Goal: Transaction & Acquisition: Purchase product/service

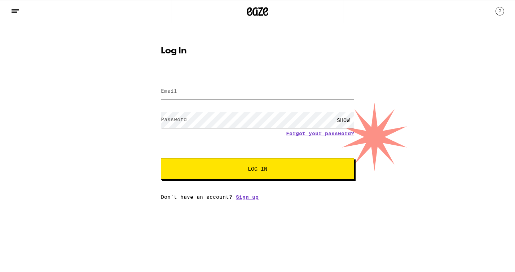
click at [230, 88] on input "Email" at bounding box center [257, 91] width 193 height 16
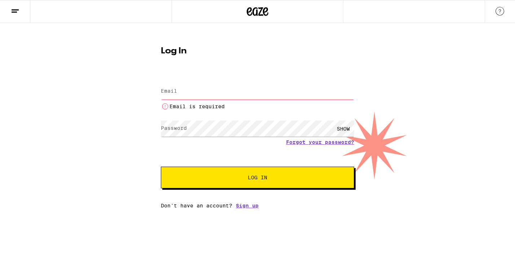
type input "[EMAIL_ADDRESS][DOMAIN_NAME]"
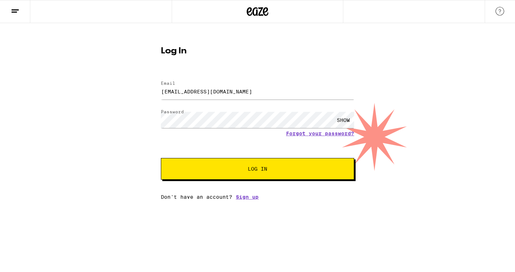
click at [279, 167] on span "Log In" at bounding box center [257, 168] width 135 height 5
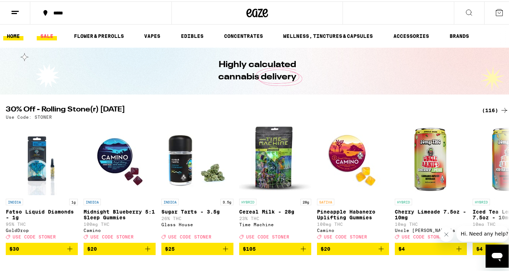
click at [50, 36] on link "SALE" at bounding box center [47, 34] width 20 height 9
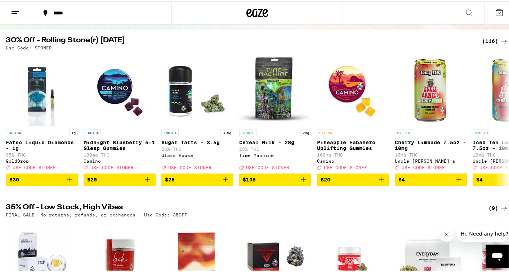
scroll to position [5, 0]
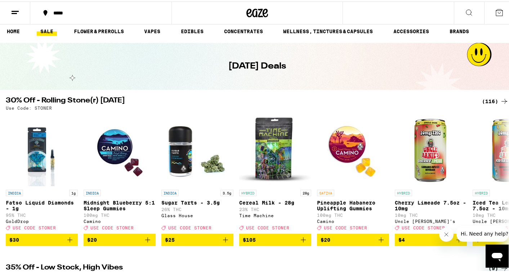
click at [500, 98] on icon at bounding box center [504, 99] width 9 height 9
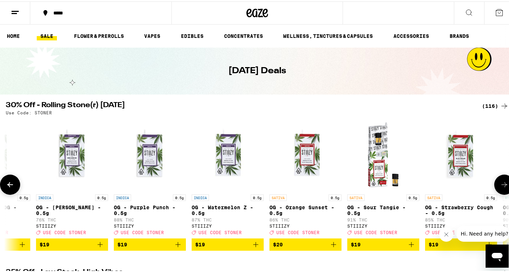
scroll to position [0, 2066]
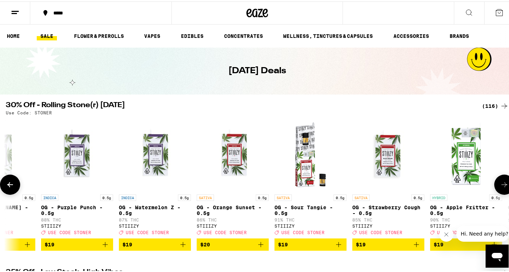
click at [500, 183] on icon at bounding box center [504, 183] width 9 height 9
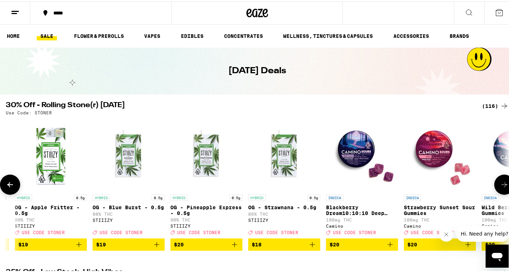
scroll to position [0, 2485]
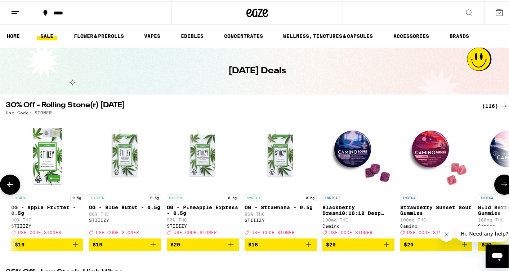
click at [500, 183] on icon at bounding box center [504, 183] width 9 height 9
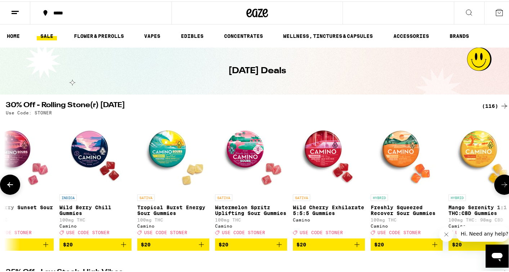
scroll to position [0, 2904]
click at [502, 184] on icon at bounding box center [505, 183] width 6 height 5
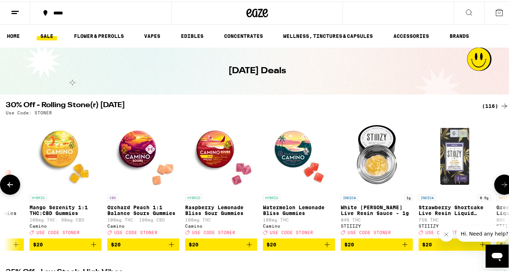
scroll to position [0, 3323]
click at [500, 184] on icon at bounding box center [504, 183] width 9 height 9
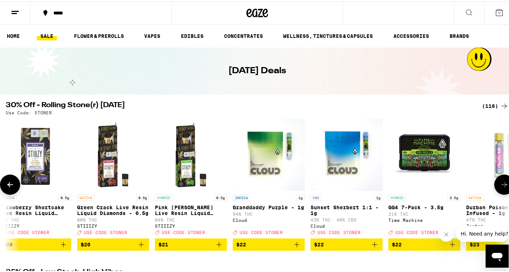
click at [500, 184] on icon at bounding box center [504, 183] width 9 height 9
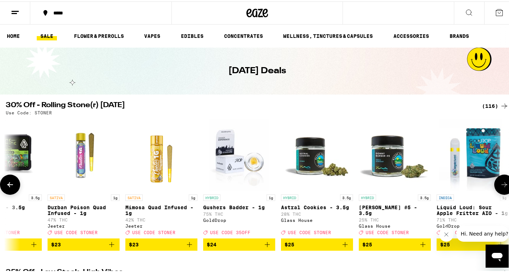
scroll to position [0, 4161]
click at [500, 184] on icon at bounding box center [504, 183] width 9 height 9
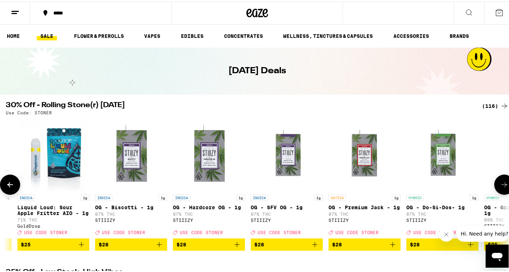
click at [500, 184] on icon at bounding box center [504, 183] width 9 height 9
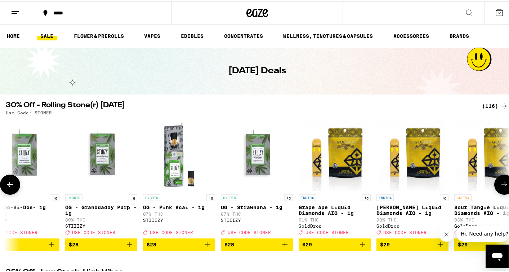
click at [500, 184] on icon at bounding box center [504, 183] width 9 height 9
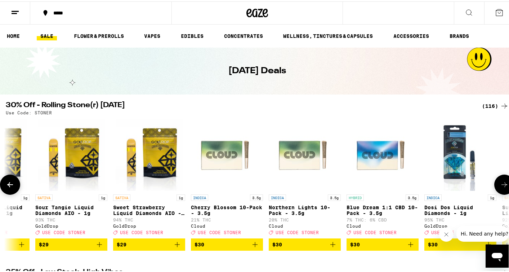
click at [500, 184] on icon at bounding box center [504, 183] width 9 height 9
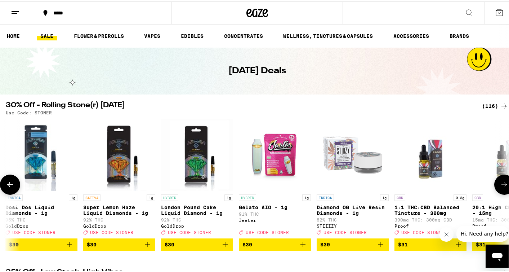
click at [500, 184] on icon at bounding box center [504, 183] width 9 height 9
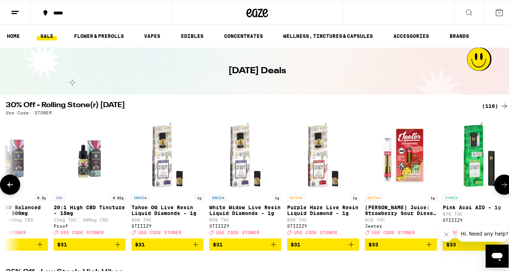
scroll to position [0, 6256]
click at [14, 185] on icon at bounding box center [10, 183] width 9 height 9
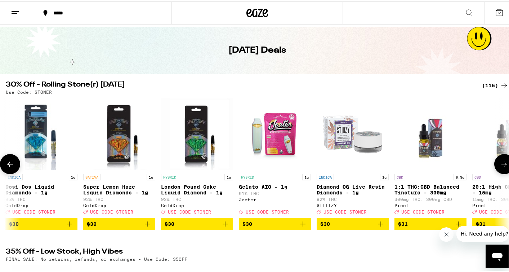
scroll to position [21, 0]
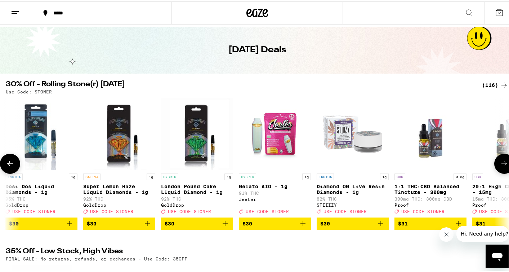
click at [500, 165] on icon at bounding box center [504, 162] width 9 height 9
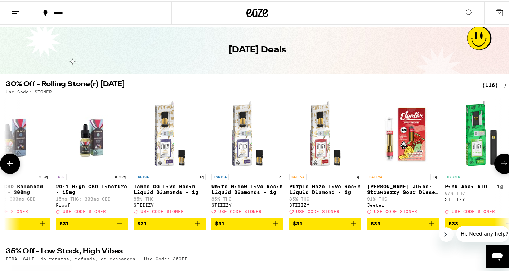
scroll to position [0, 6256]
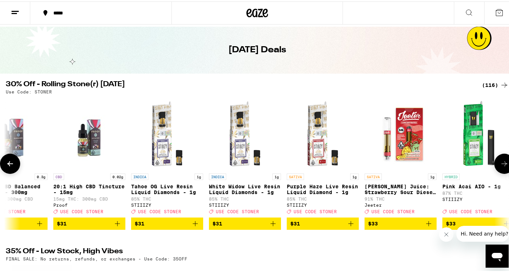
click at [501, 163] on icon at bounding box center [504, 162] width 9 height 9
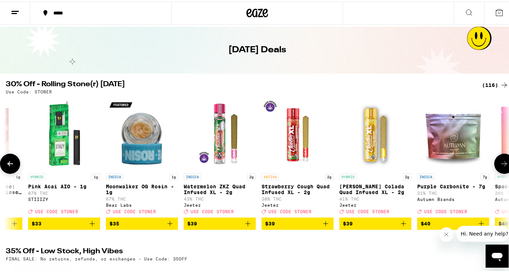
scroll to position [0, 6675]
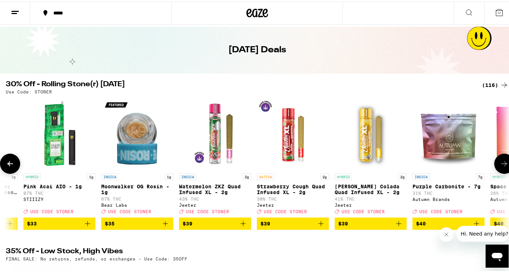
click at [501, 163] on icon at bounding box center [504, 162] width 9 height 9
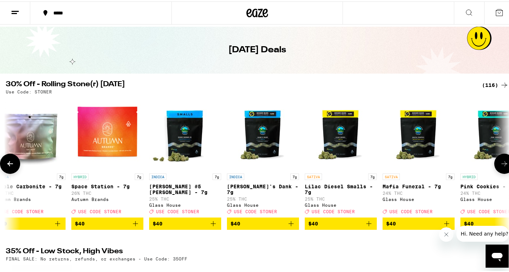
click at [501, 163] on icon at bounding box center [504, 162] width 9 height 9
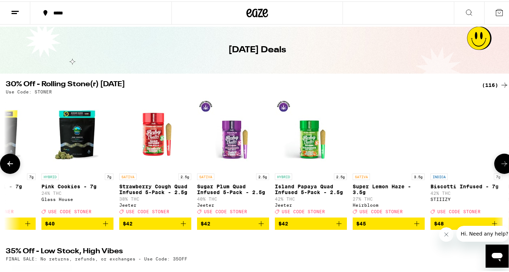
click at [501, 163] on icon at bounding box center [504, 162] width 9 height 9
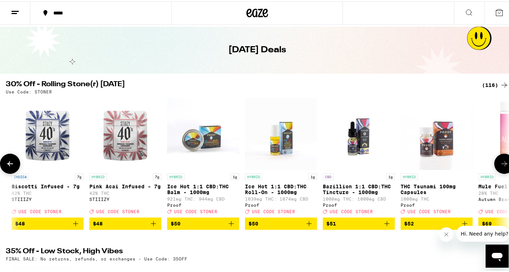
click at [501, 163] on icon at bounding box center [504, 162] width 9 height 9
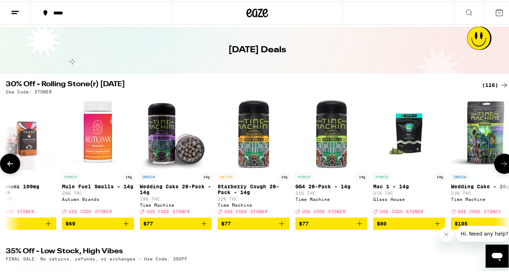
scroll to position [0, 8351]
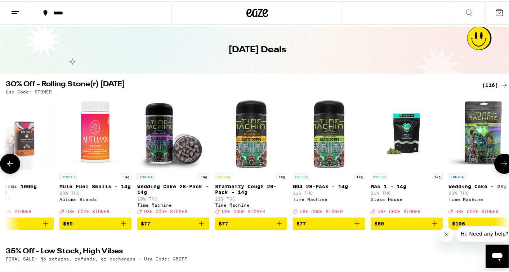
click at [12, 165] on icon at bounding box center [10, 162] width 6 height 5
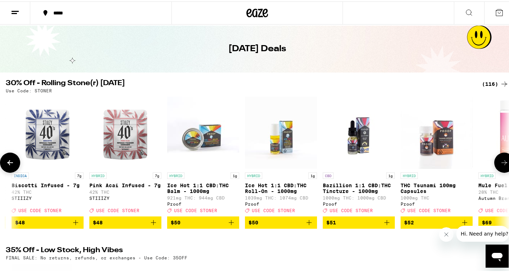
scroll to position [22, 0]
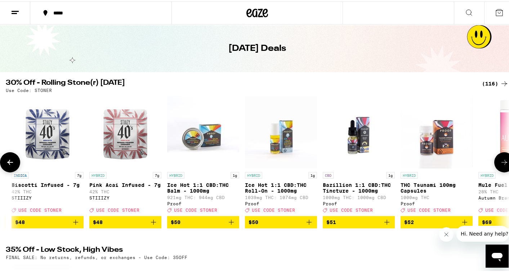
click at [494, 167] on button at bounding box center [504, 161] width 20 height 20
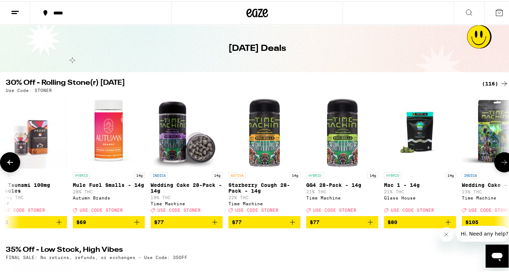
scroll to position [0, 8351]
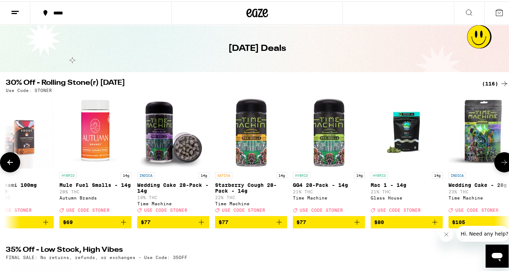
click at [494, 167] on button at bounding box center [504, 161] width 20 height 20
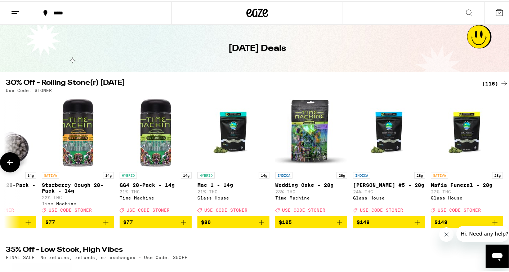
scroll to position [0, 8530]
click at [12, 165] on icon at bounding box center [10, 160] width 9 height 9
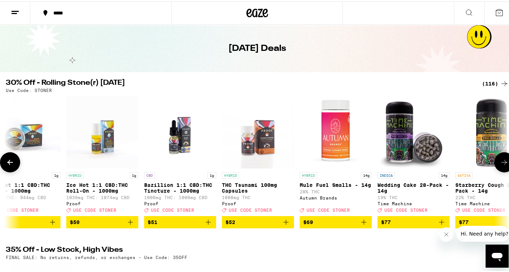
click at [11, 165] on icon at bounding box center [10, 160] width 9 height 9
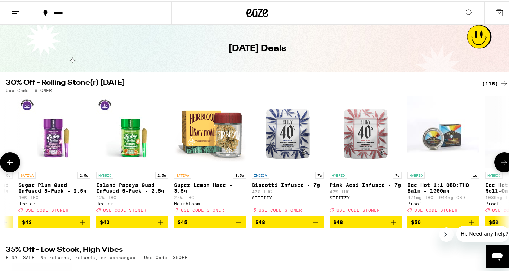
click at [11, 165] on icon at bounding box center [10, 160] width 9 height 9
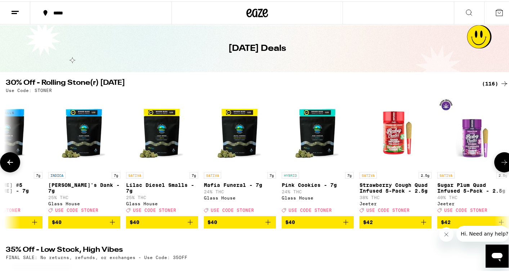
click at [11, 165] on icon at bounding box center [10, 160] width 9 height 9
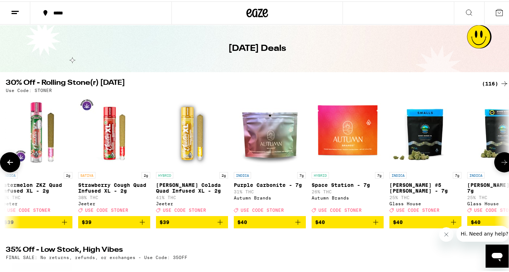
click at [11, 165] on icon at bounding box center [10, 160] width 9 height 9
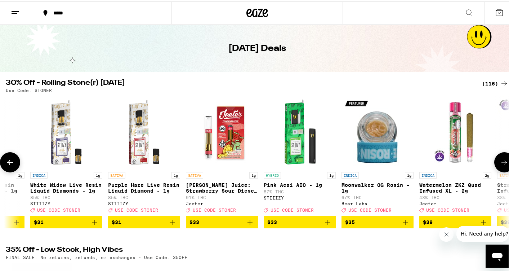
click at [11, 165] on icon at bounding box center [10, 160] width 9 height 9
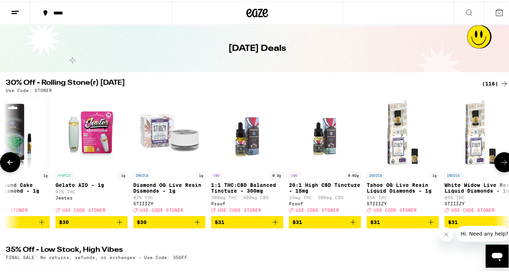
scroll to position [0, 6016]
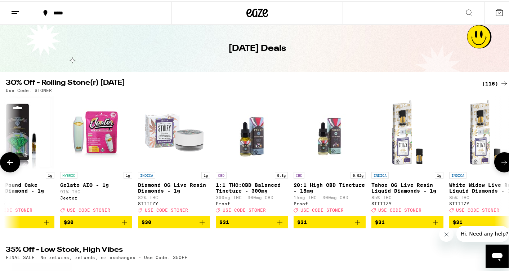
click at [243, 184] on p "1:1 THC:CBD Balanced Tincture - 300mg" at bounding box center [252, 187] width 72 height 12
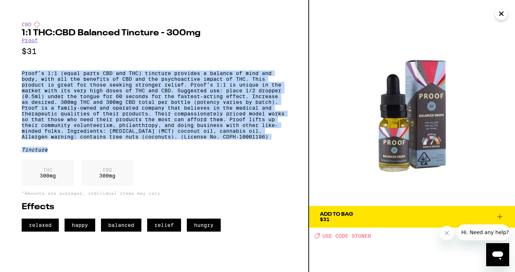
drag, startPoint x: 191, startPoint y: 160, endPoint x: 146, endPoint y: 68, distance: 101.8
click at [146, 68] on div "CBD 1:1 THC:CBD Balanced Tincture - 300mg Proof $31 Proof’s 1:1 (equal parts CB…" at bounding box center [154, 127] width 265 height 210
click at [272, 66] on div "CBD 1:1 THC:CBD Balanced Tincture - 300mg Proof $31 Proof’s 1:1 (equal parts CB…" at bounding box center [154, 127] width 265 height 210
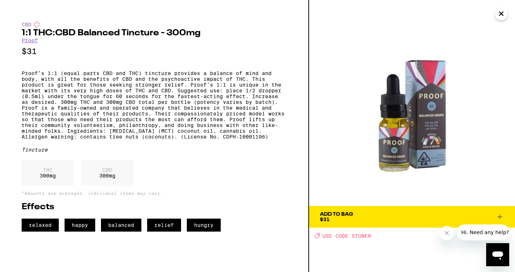
click at [346, 212] on div "Add To Bag" at bounding box center [336, 213] width 33 height 5
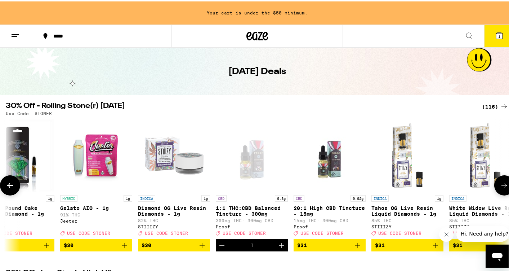
scroll to position [45, 0]
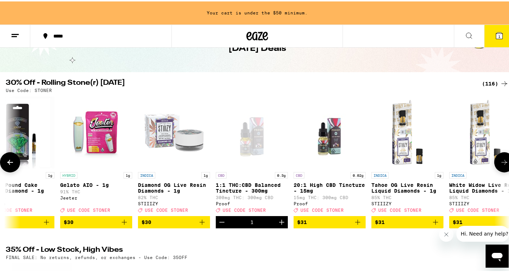
click at [15, 162] on button at bounding box center [10, 161] width 20 height 20
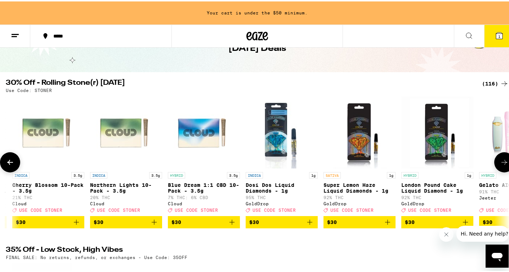
click at [15, 161] on button at bounding box center [10, 161] width 20 height 20
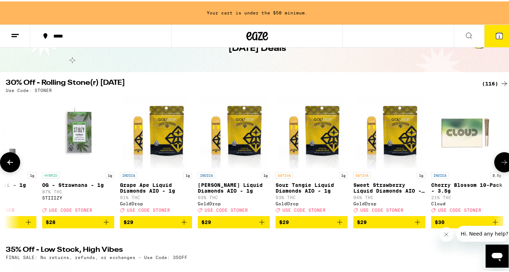
click at [15, 161] on button at bounding box center [10, 161] width 20 height 20
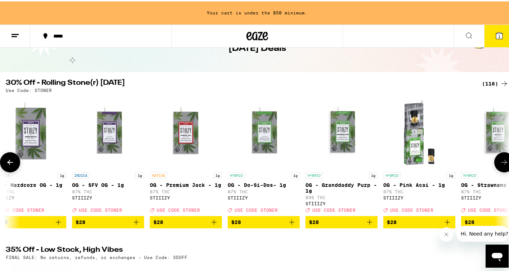
click at [15, 161] on button at bounding box center [10, 161] width 20 height 20
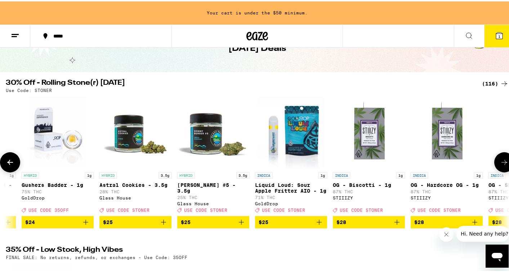
click at [15, 161] on button at bounding box center [10, 161] width 20 height 20
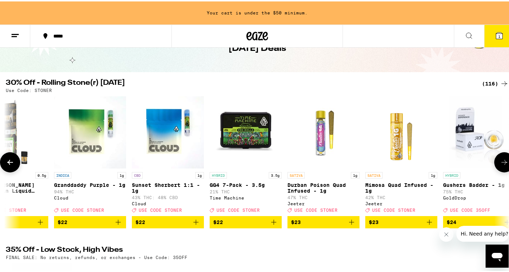
click at [15, 161] on button at bounding box center [10, 161] width 20 height 20
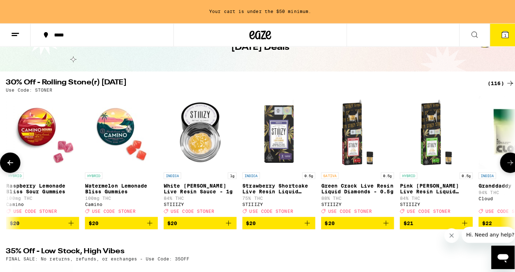
scroll to position [0, 3502]
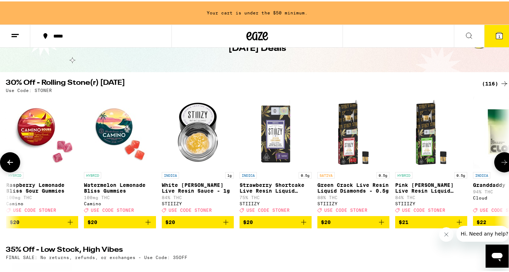
click at [119, 148] on img "Open page for Watermelon Lemonade Bliss Gummies from Camino" at bounding box center [120, 131] width 72 height 72
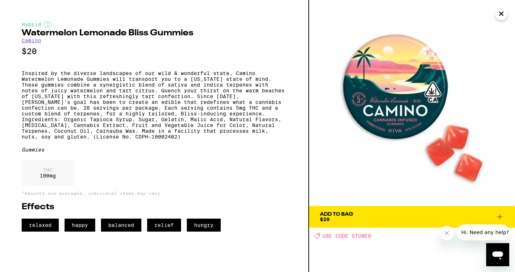
click at [418, 217] on span "Add To Bag $20" at bounding box center [412, 216] width 184 height 10
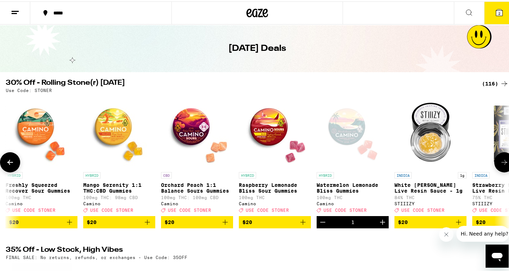
scroll to position [0, 3260]
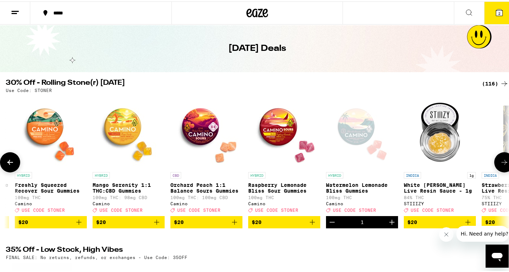
click at [125, 127] on img "Open page for Mango Serenity 1:1 THC:CBD Gummies from Camino" at bounding box center [129, 131] width 72 height 72
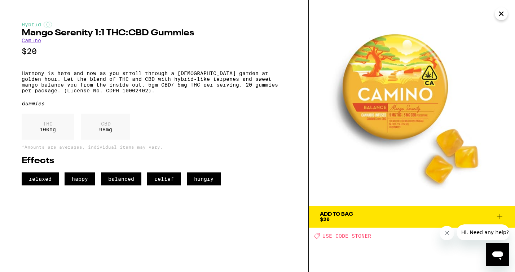
click at [440, 217] on span "Add To Bag $20" at bounding box center [412, 216] width 184 height 10
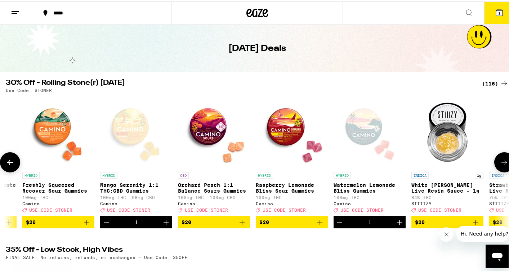
scroll to position [0, 3250]
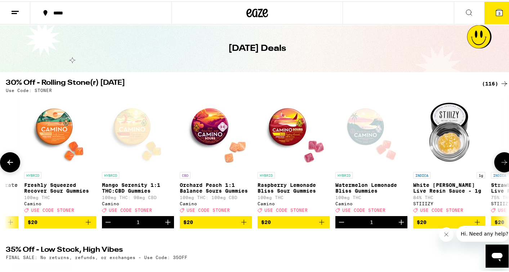
click at [63, 131] on img "Open page for Freshly Squeezed Recover Sour Gummies from Camino" at bounding box center [60, 131] width 72 height 72
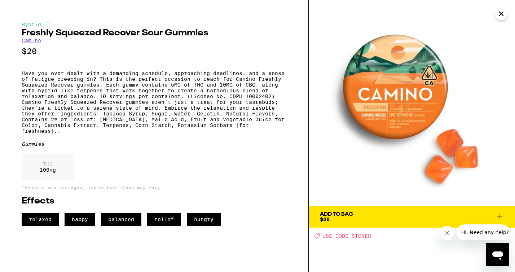
click at [503, 14] on icon "Close" at bounding box center [500, 13] width 9 height 11
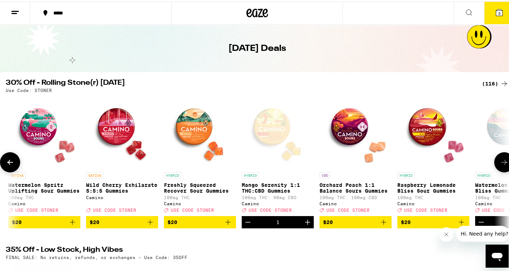
scroll to position [0, 3109]
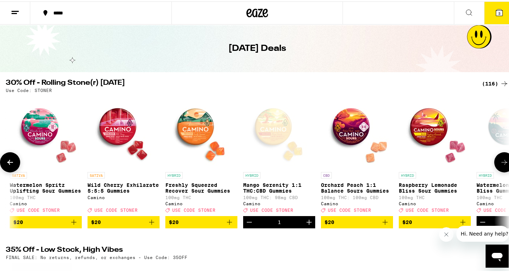
click at [48, 124] on img "Open page for Watermelon Spritz Uplifting Sour Gummies from Camino" at bounding box center [46, 131] width 72 height 72
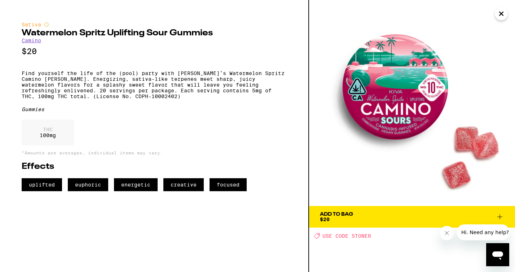
click at [498, 13] on icon "Close" at bounding box center [500, 13] width 9 height 11
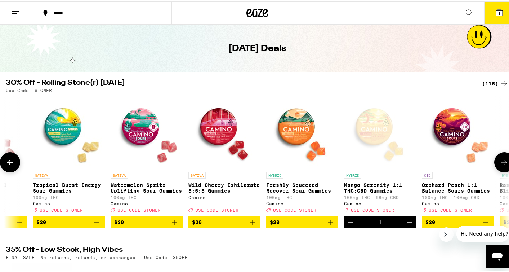
scroll to position [0, 2944]
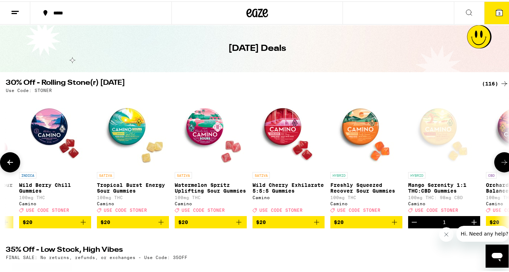
click at [13, 162] on icon at bounding box center [10, 160] width 9 height 9
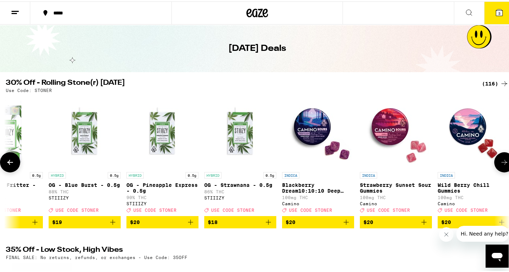
scroll to position [0, 2525]
click at [13, 162] on icon at bounding box center [10, 160] width 9 height 9
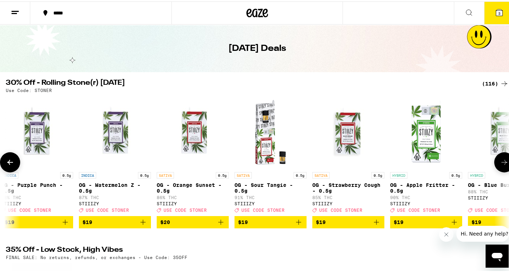
click at [13, 162] on icon at bounding box center [10, 160] width 9 height 9
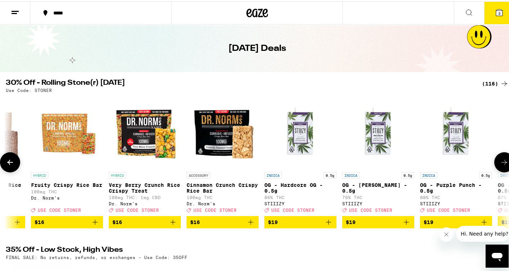
click at [13, 162] on icon at bounding box center [10, 160] width 9 height 9
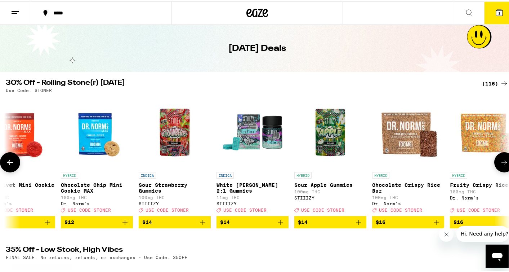
click at [13, 162] on icon at bounding box center [10, 160] width 9 height 9
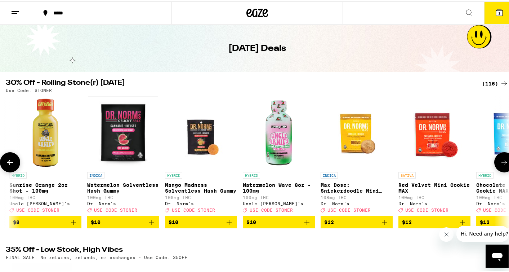
scroll to position [0, 849]
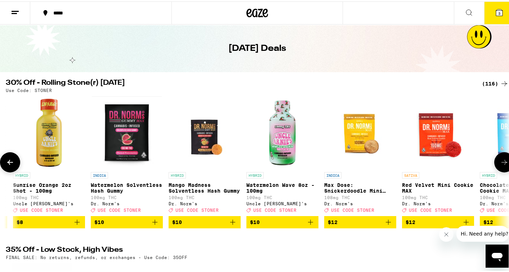
click at [13, 162] on icon at bounding box center [10, 160] width 9 height 9
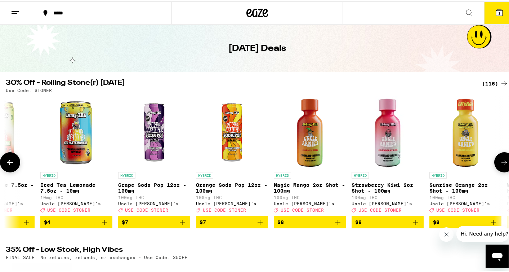
scroll to position [0, 430]
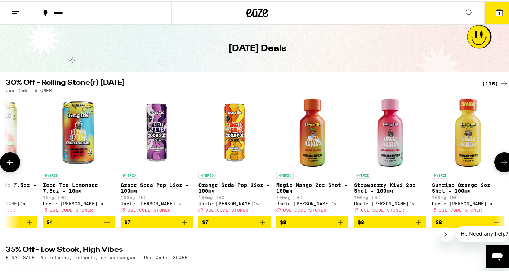
click at [13, 162] on icon at bounding box center [10, 160] width 9 height 9
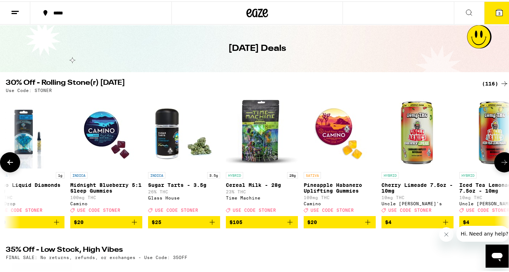
scroll to position [0, 11]
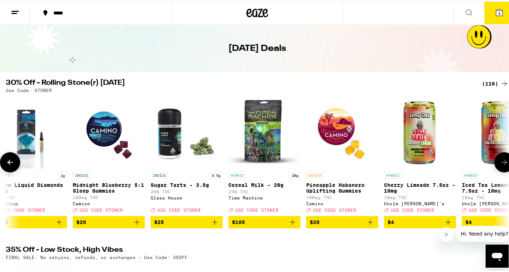
click at [13, 162] on icon at bounding box center [10, 160] width 9 height 9
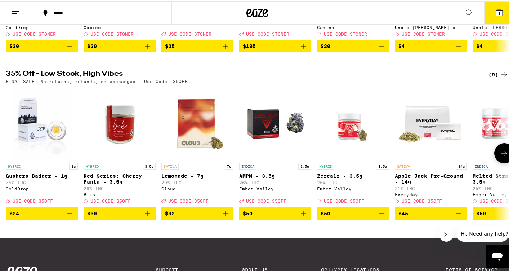
scroll to position [199, 0]
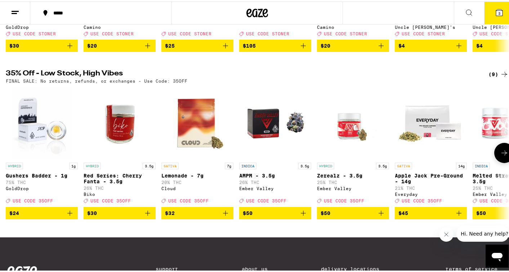
click at [500, 156] on icon at bounding box center [504, 151] width 9 height 9
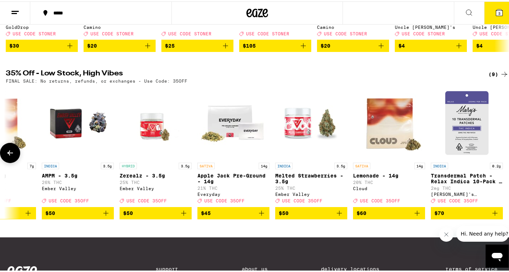
scroll to position [0, 203]
click at [496, 157] on div at bounding box center [504, 151] width 20 height 20
click at [15, 161] on button at bounding box center [10, 151] width 20 height 20
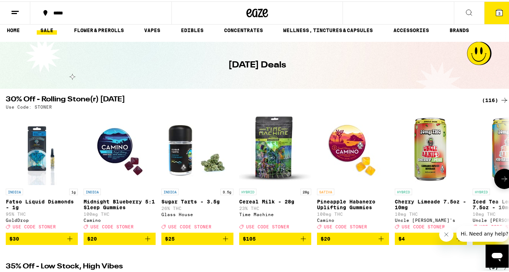
scroll to position [0, 0]
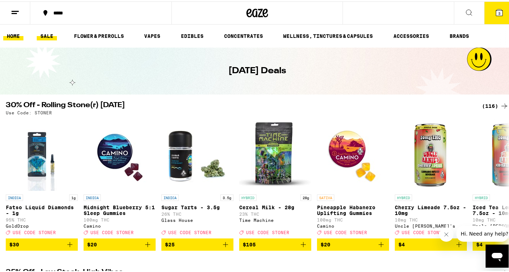
click at [11, 34] on link "HOME" at bounding box center [13, 34] width 20 height 9
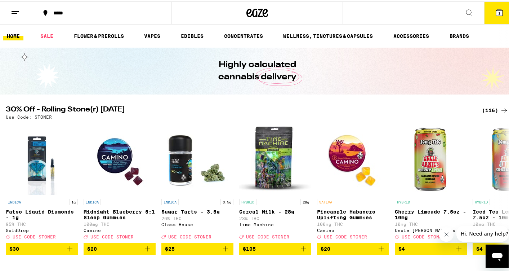
click at [495, 7] on icon at bounding box center [499, 11] width 9 height 9
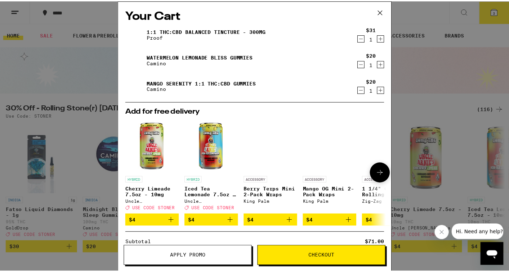
scroll to position [97, 0]
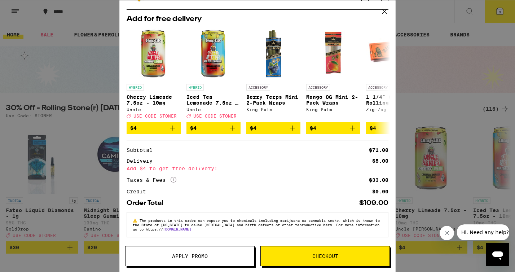
click at [214, 253] on button "Apply Promo" at bounding box center [189, 256] width 129 height 20
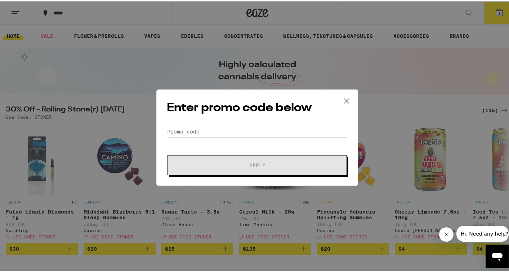
click at [232, 139] on form "Promo Code Apply" at bounding box center [257, 149] width 181 height 49
click at [224, 125] on input "Promo Code" at bounding box center [257, 130] width 181 height 11
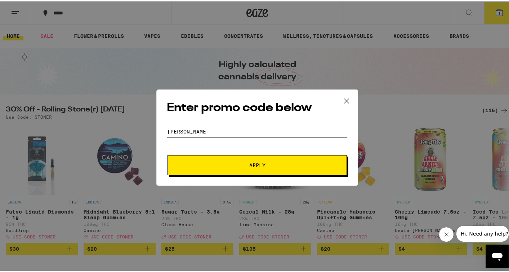
type input "[PERSON_NAME]"
click at [266, 164] on span "Apply" at bounding box center [257, 163] width 130 height 5
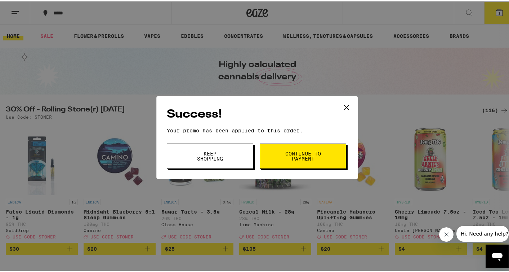
click at [222, 153] on span "Keep Shopping" at bounding box center [210, 155] width 37 height 10
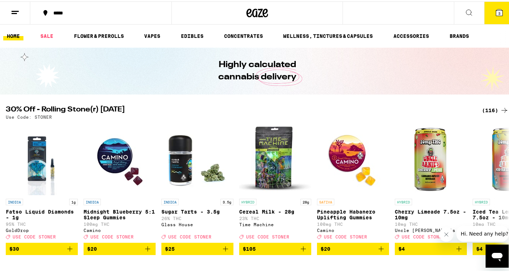
click at [495, 15] on button "3" at bounding box center [499, 11] width 30 height 22
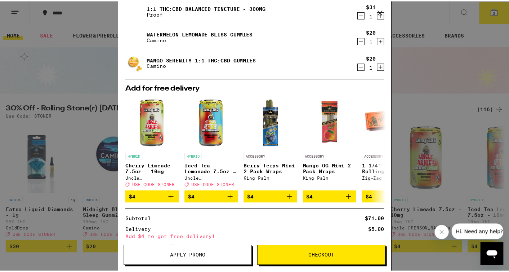
scroll to position [108, 0]
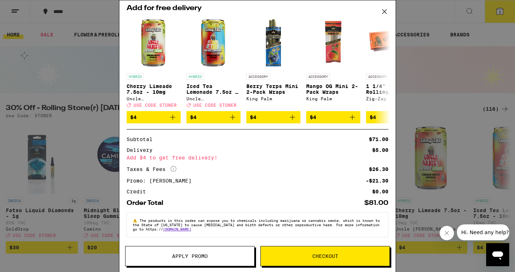
click at [341, 255] on span "Checkout" at bounding box center [324, 255] width 129 height 5
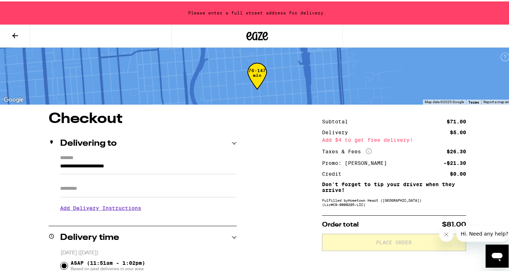
click at [265, 65] on div "76-147 min" at bounding box center [257, 74] width 515 height 57
click at [130, 165] on input "**********" at bounding box center [148, 166] width 177 height 12
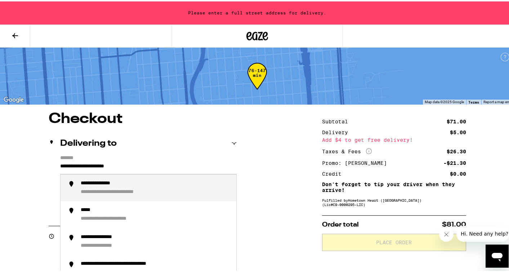
drag, startPoint x: 134, startPoint y: 160, endPoint x: 132, endPoint y: 143, distance: 16.8
click at [132, 143] on div "**********" at bounding box center [143, 177] width 188 height 94
click at [113, 186] on div "**********" at bounding box center [107, 182] width 52 height 7
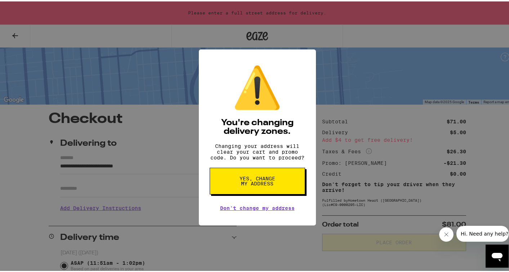
click at [260, 184] on span "Yes, change my address" at bounding box center [257, 179] width 37 height 10
type input "**********"
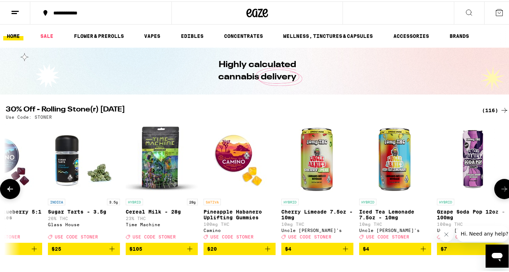
scroll to position [0, 117]
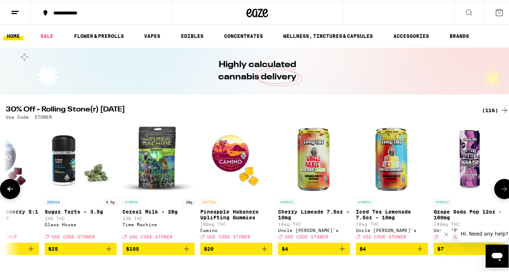
click at [500, 187] on icon at bounding box center [504, 187] width 9 height 9
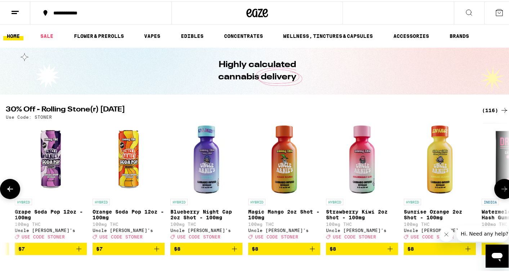
click at [500, 187] on icon at bounding box center [504, 187] width 9 height 9
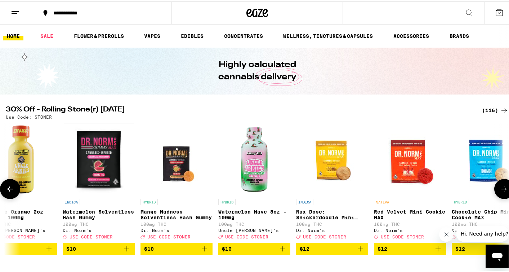
click at [500, 187] on icon at bounding box center [504, 187] width 9 height 9
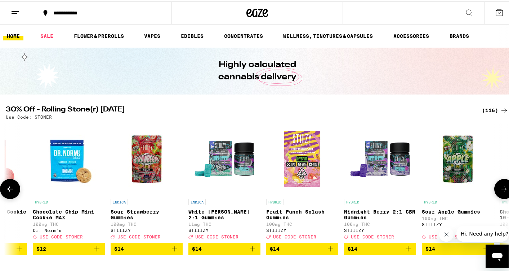
click at [500, 187] on icon at bounding box center [504, 187] width 9 height 9
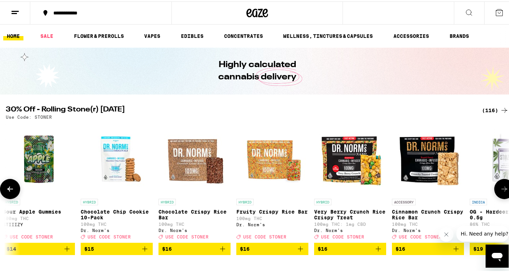
click at [500, 187] on icon at bounding box center [504, 187] width 9 height 9
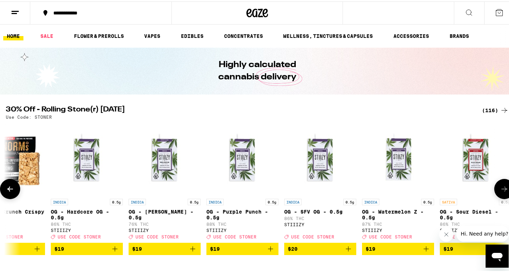
click at [500, 187] on icon at bounding box center [504, 187] width 9 height 9
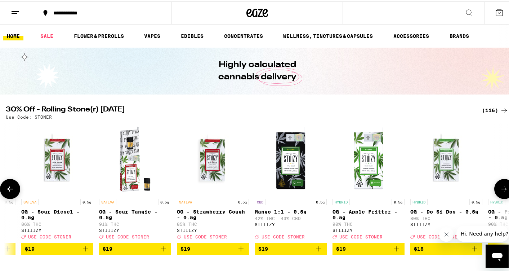
click at [500, 187] on icon at bounding box center [504, 187] width 9 height 9
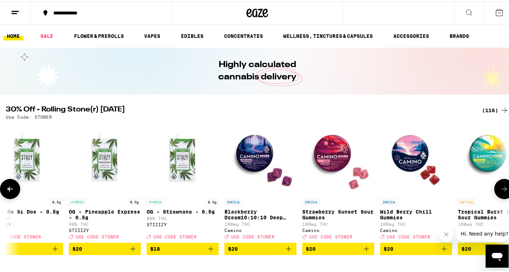
click at [500, 187] on icon at bounding box center [504, 187] width 9 height 9
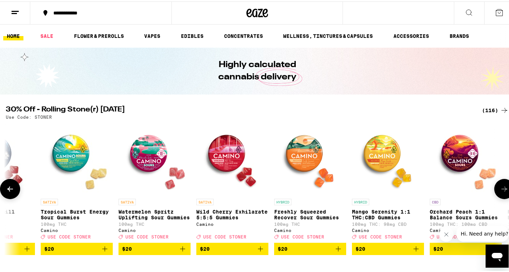
scroll to position [0, 3469]
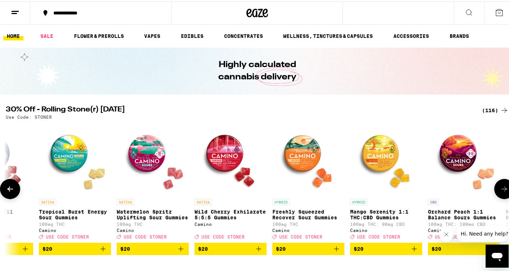
click at [458, 149] on img "Open page for Orchard Peach 1:1 Balance Sours Gummies from Camino" at bounding box center [464, 157] width 72 height 72
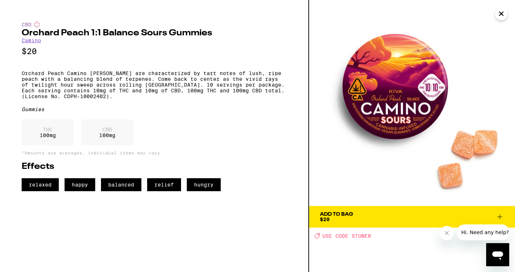
click at [498, 13] on icon "Close" at bounding box center [500, 13] width 9 height 11
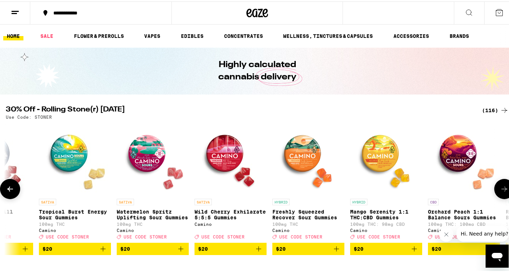
click at [502, 190] on icon at bounding box center [505, 187] width 6 height 5
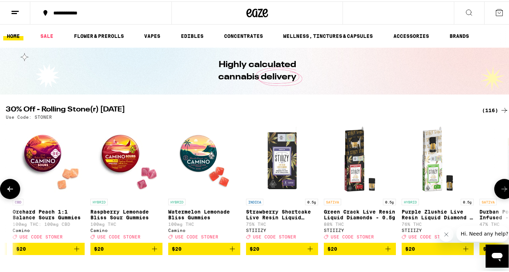
scroll to position [0, 3888]
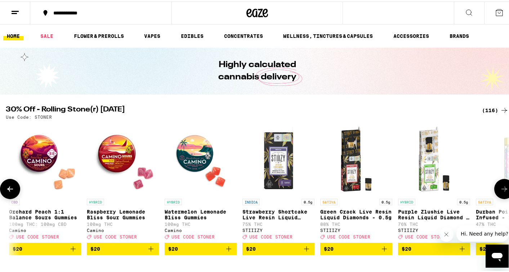
click at [502, 190] on icon at bounding box center [505, 187] width 6 height 5
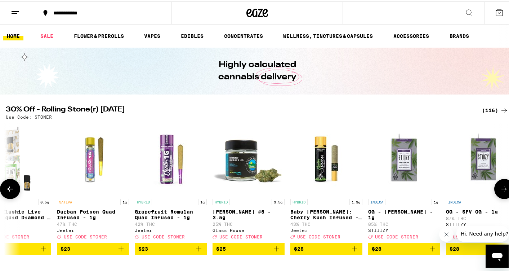
click at [502, 190] on icon at bounding box center [505, 187] width 6 height 5
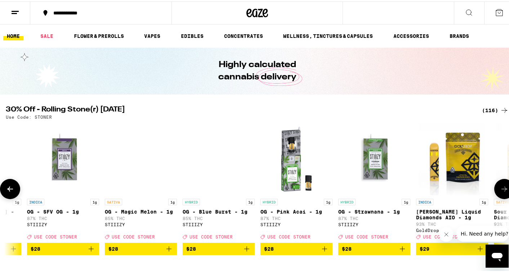
click at [502, 190] on icon at bounding box center [505, 187] width 6 height 5
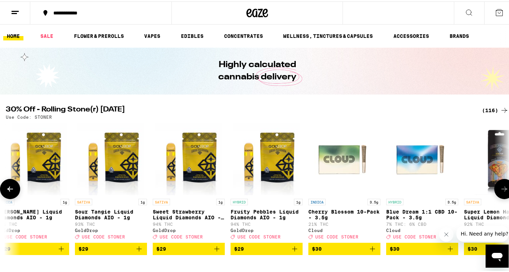
click at [502, 190] on icon at bounding box center [505, 187] width 6 height 5
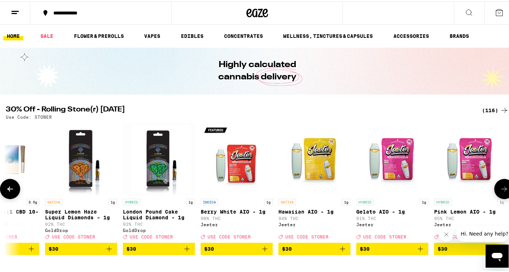
click at [502, 190] on icon at bounding box center [505, 187] width 6 height 5
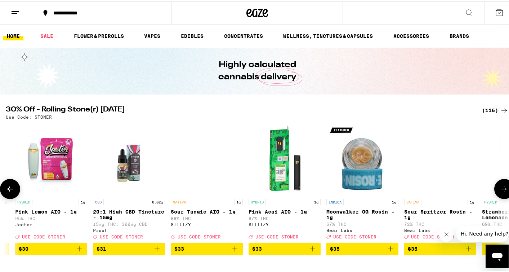
click at [502, 190] on icon at bounding box center [505, 187] width 6 height 5
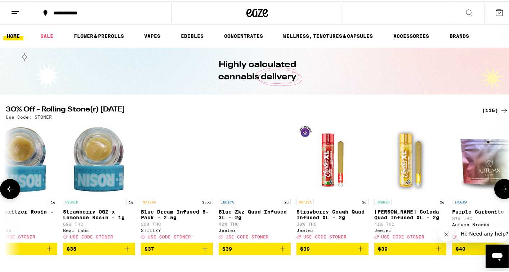
click at [502, 190] on icon at bounding box center [505, 187] width 6 height 5
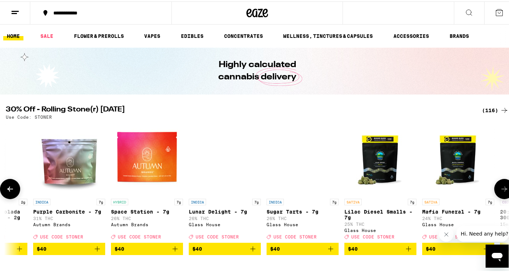
click at [502, 190] on icon at bounding box center [505, 187] width 6 height 5
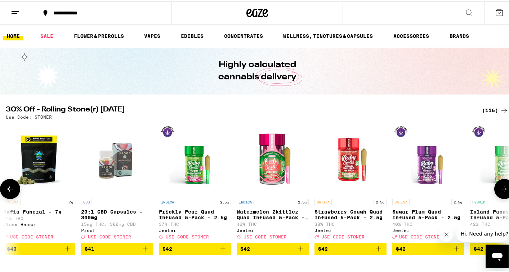
click at [502, 190] on icon at bounding box center [505, 187] width 6 height 5
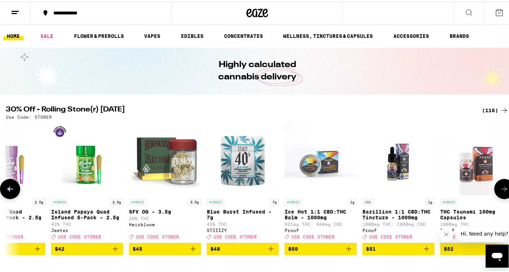
click at [502, 190] on icon at bounding box center [505, 187] width 6 height 5
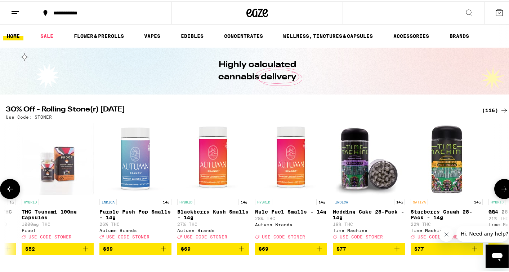
scroll to position [0, 8078]
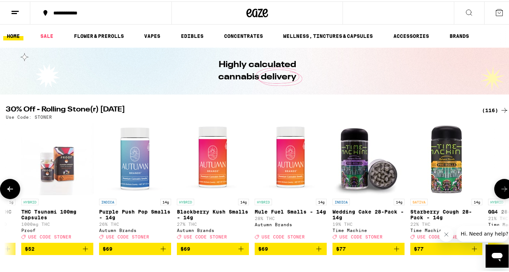
click at [13, 191] on icon at bounding box center [10, 187] width 9 height 9
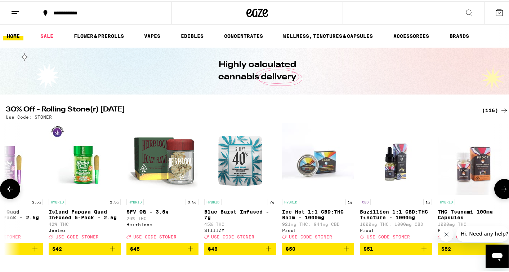
scroll to position [0, 7659]
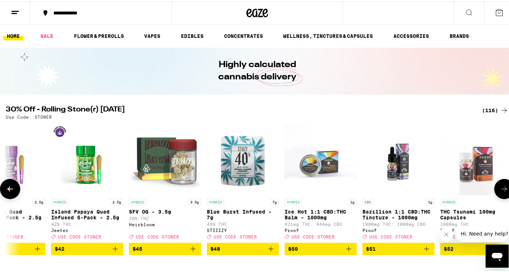
click at [500, 192] on icon at bounding box center [504, 187] width 9 height 9
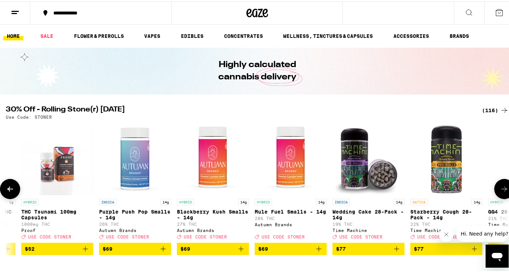
click at [500, 192] on icon at bounding box center [504, 187] width 9 height 9
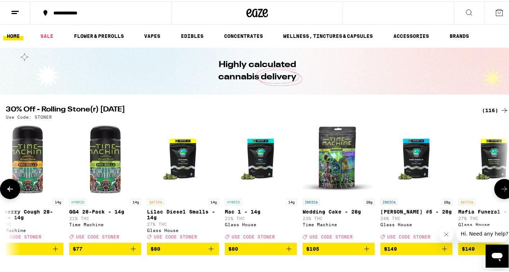
click at [500, 192] on icon at bounding box center [504, 187] width 9 height 9
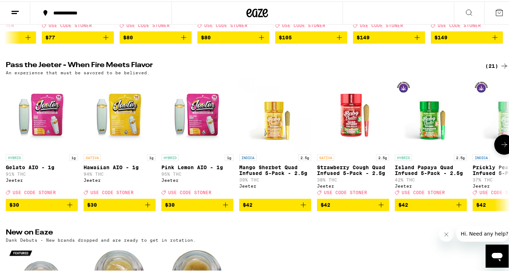
scroll to position [218, 0]
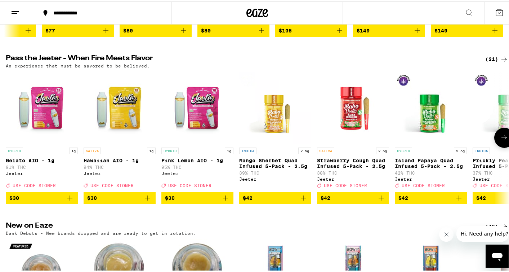
click at [500, 141] on icon at bounding box center [504, 136] width 9 height 9
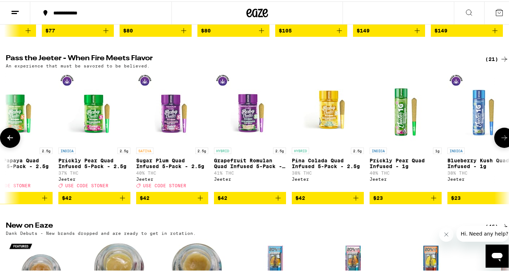
scroll to position [0, 419]
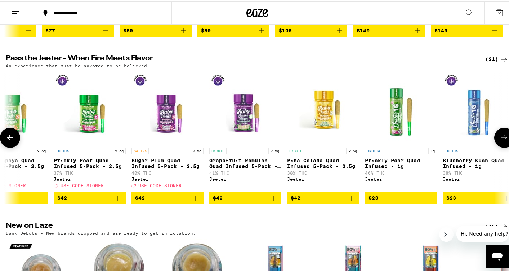
click at [500, 141] on icon at bounding box center [504, 136] width 9 height 9
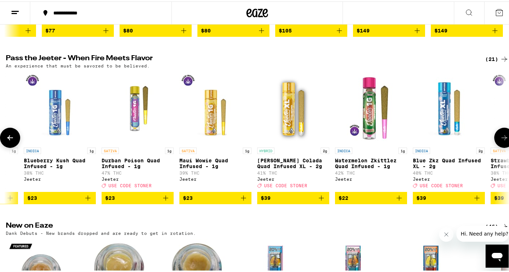
click at [500, 141] on icon at bounding box center [504, 136] width 9 height 9
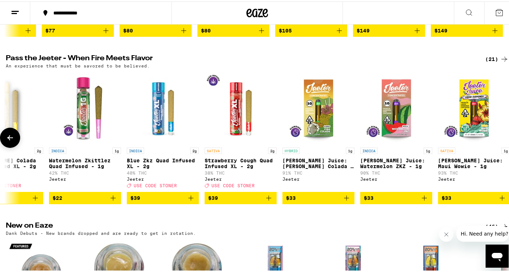
scroll to position [0, 1137]
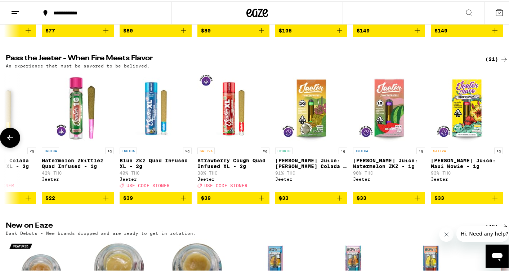
click at [500, 146] on div at bounding box center [504, 136] width 20 height 20
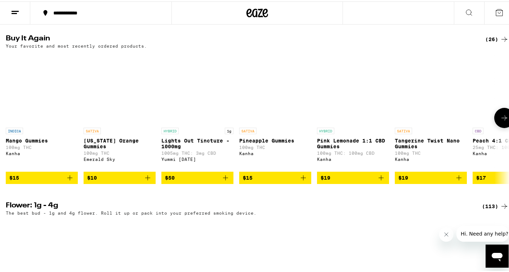
scroll to position [574, 0]
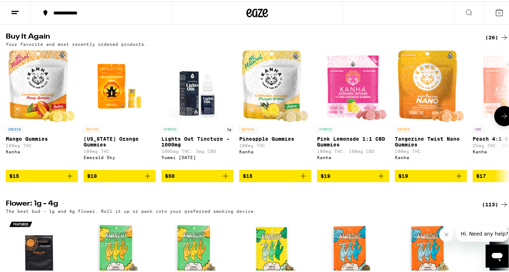
click at [500, 119] on icon at bounding box center [504, 114] width 9 height 9
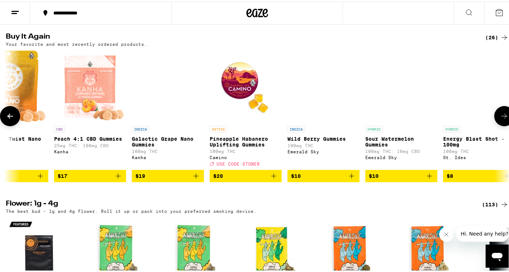
scroll to position [0, 419]
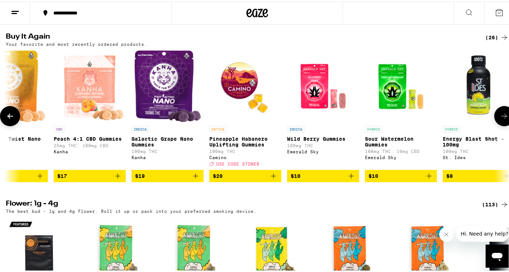
click at [500, 119] on icon at bounding box center [504, 114] width 9 height 9
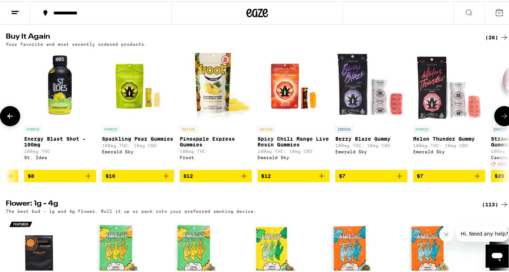
scroll to position [0, 838]
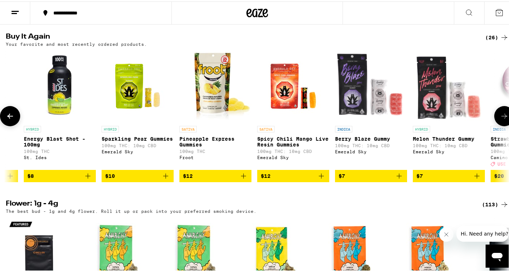
click at [500, 119] on icon at bounding box center [504, 114] width 9 height 9
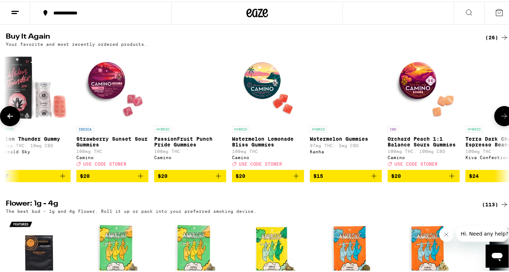
scroll to position [0, 1257]
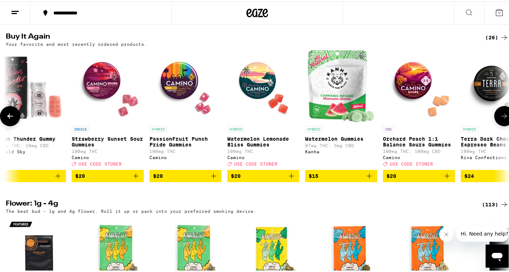
click at [500, 119] on icon at bounding box center [504, 114] width 9 height 9
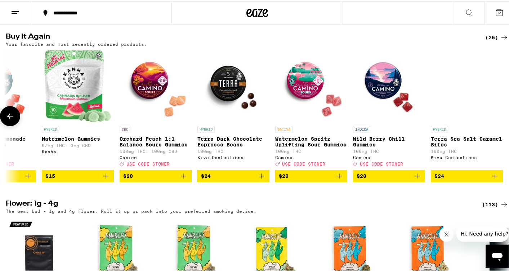
scroll to position [0, 1526]
